Goal: Find specific page/section: Find specific page/section

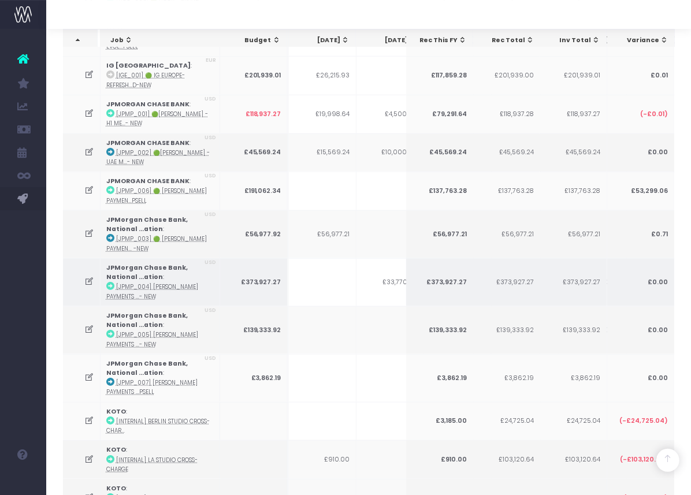
scroll to position [0, 99]
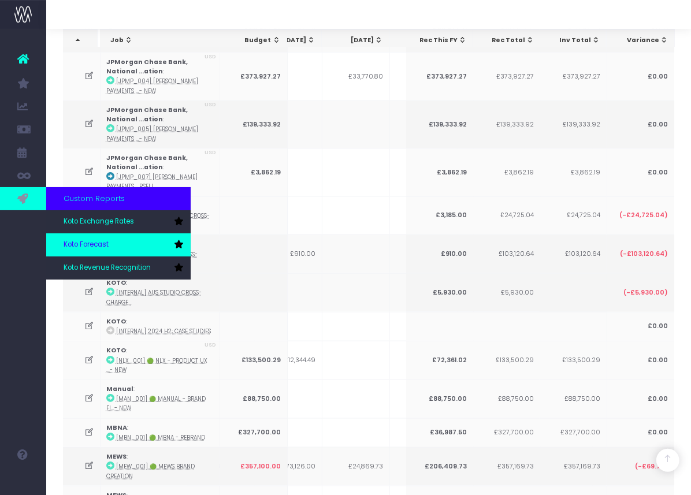
click at [95, 247] on span "Koto Forecast" at bounding box center [86, 245] width 45 height 10
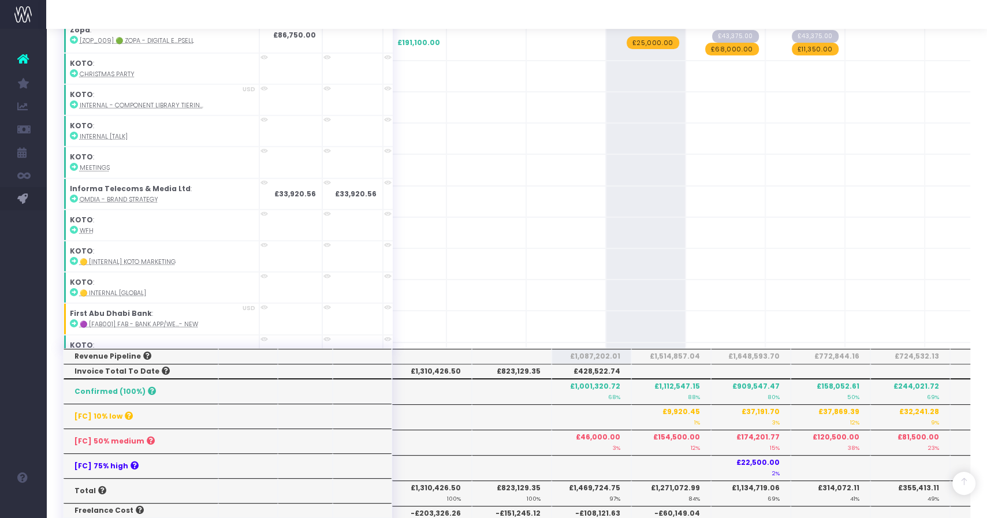
scroll to position [73, 0]
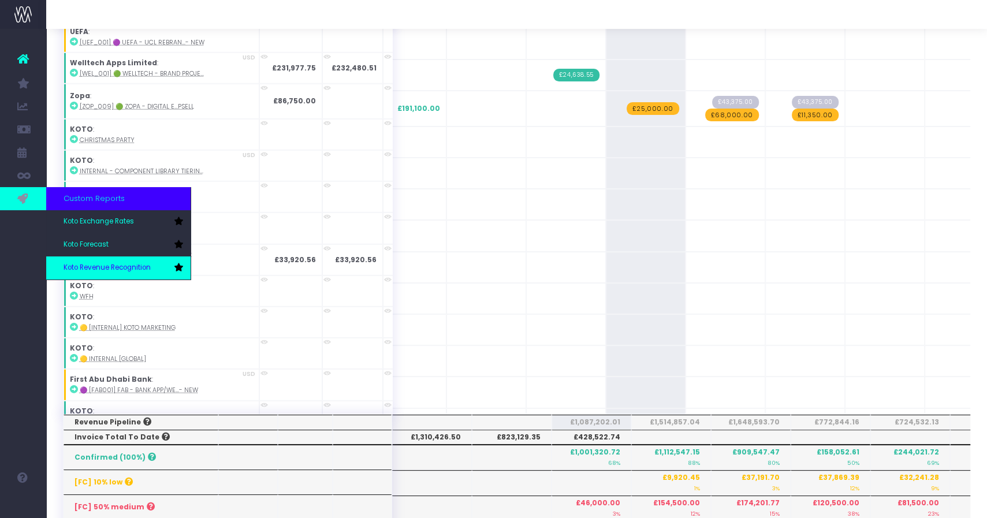
click at [105, 261] on link "Koto Revenue Recognition" at bounding box center [118, 267] width 144 height 23
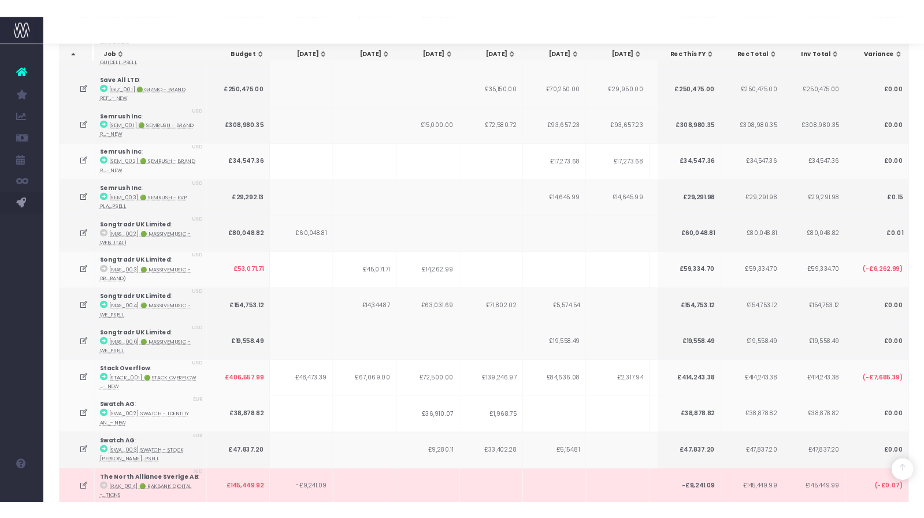
scroll to position [2991, 0]
